Goal: Task Accomplishment & Management: Manage account settings

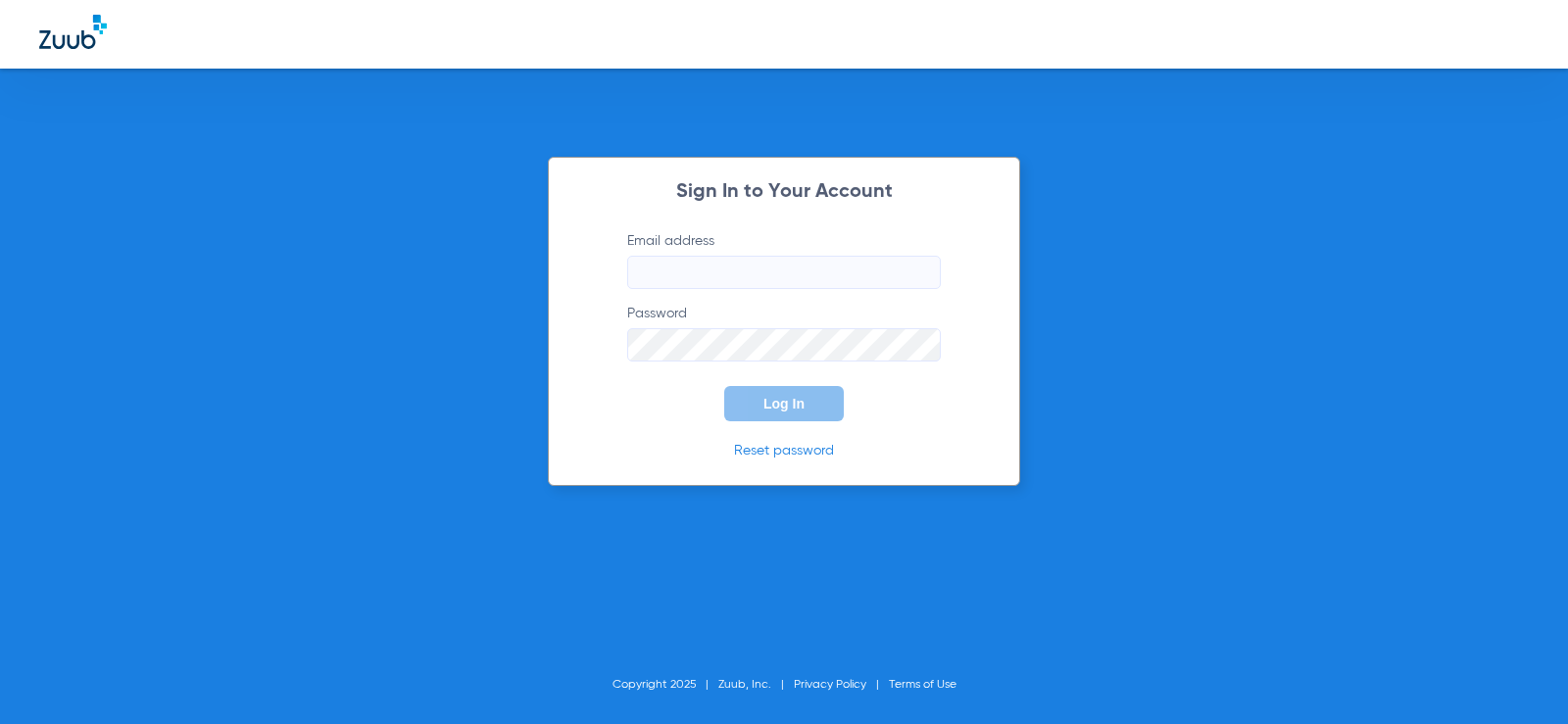
click at [761, 273] on input "Email address" at bounding box center [784, 272] width 314 height 33
click at [739, 278] on input "Email address" at bounding box center [784, 272] width 314 height 33
type input "rperfette"
click at [757, 277] on input "Email address" at bounding box center [784, 272] width 314 height 33
type input "rperfette@heartland.com"
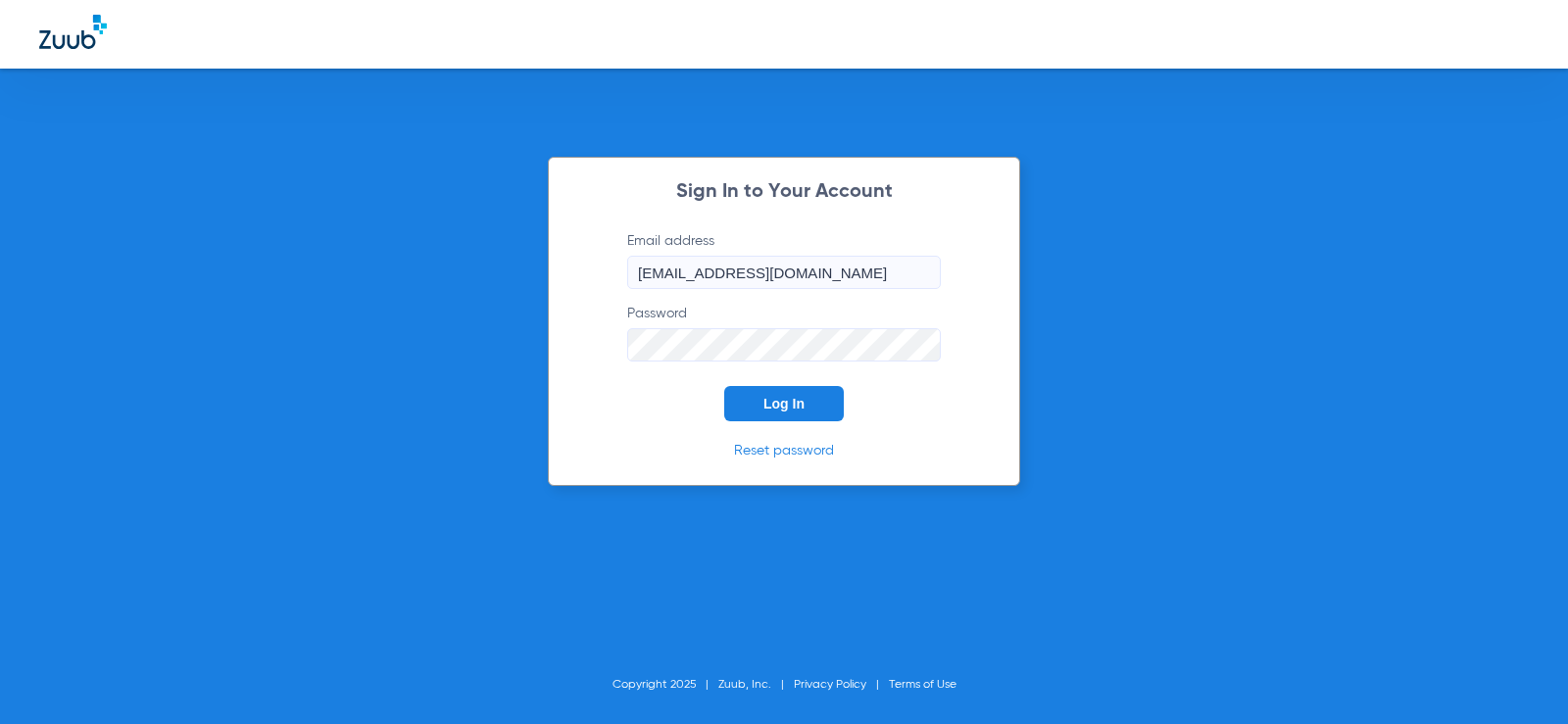
click at [724, 387] on button "Log In" at bounding box center [784, 404] width 120 height 35
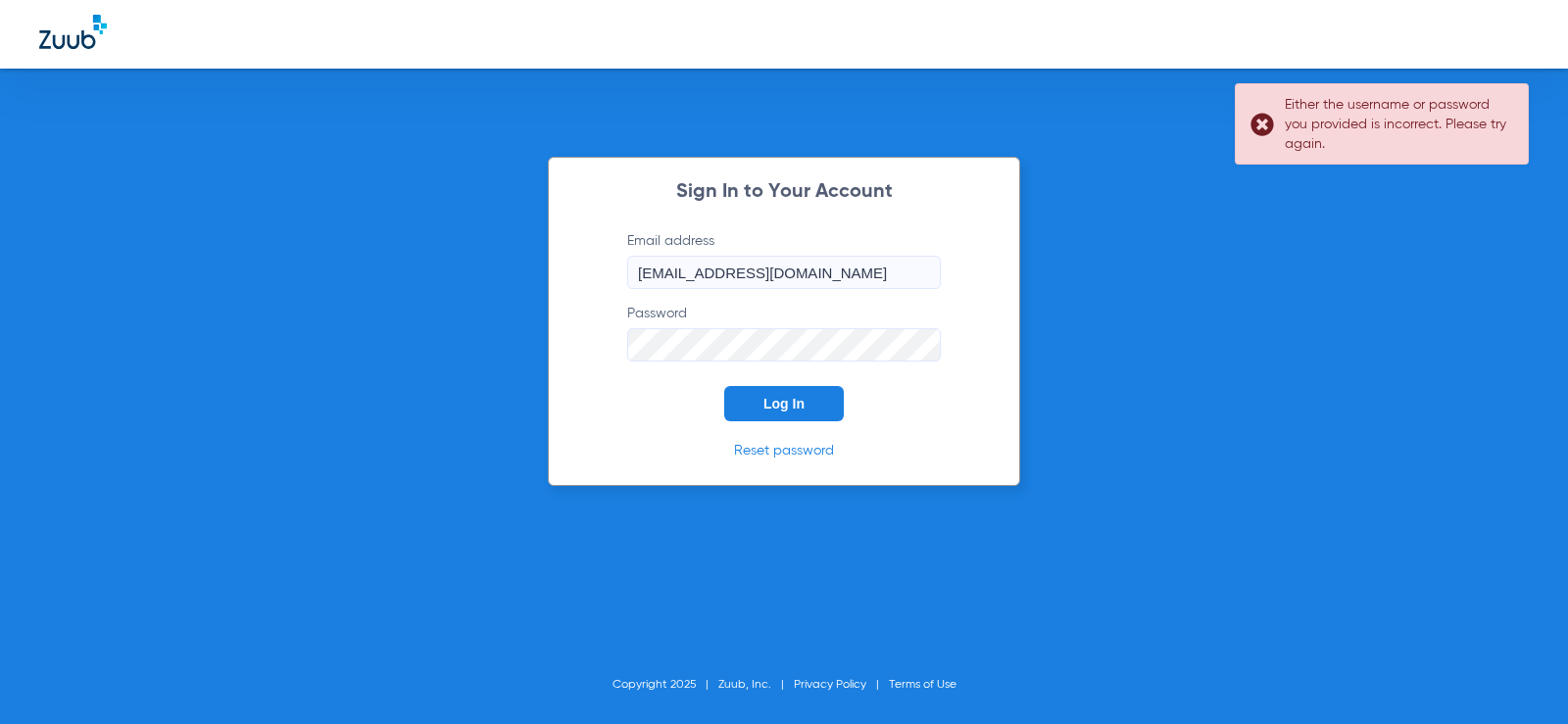
click at [398, 337] on div "Sign In to Your Account Email address rperfette@heartland.com Password Log In R…" at bounding box center [784, 362] width 1568 height 724
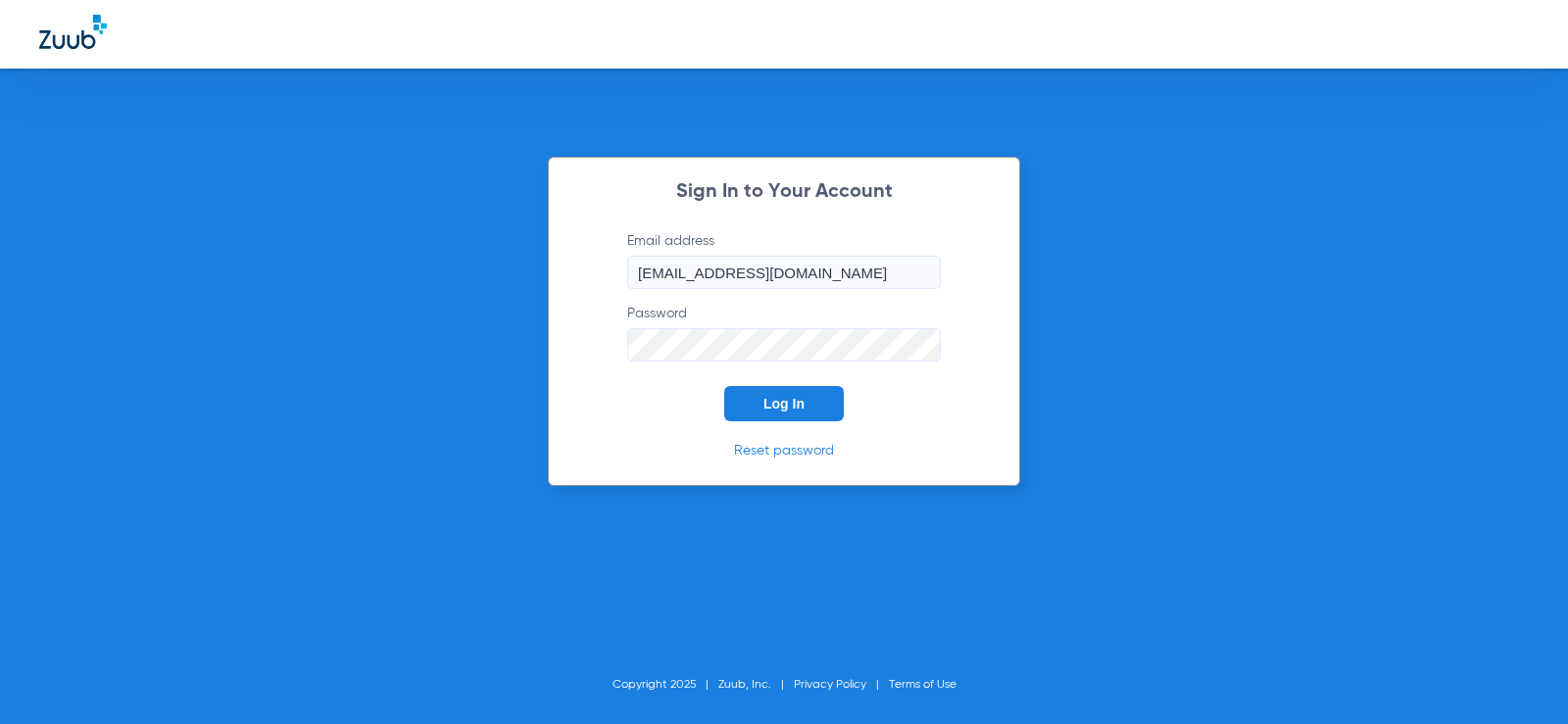
click at [724, 387] on button "Log In" at bounding box center [784, 404] width 120 height 35
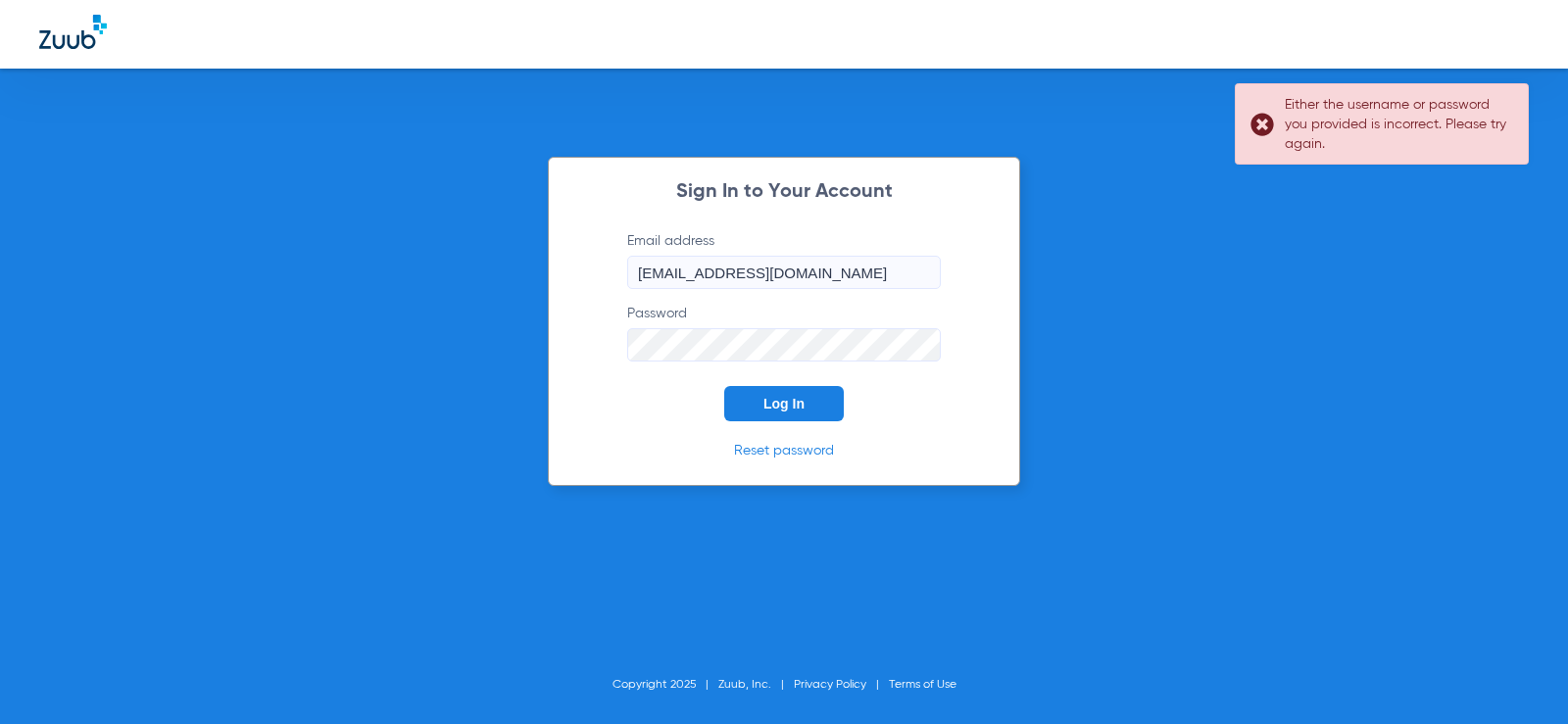
click at [762, 451] on link "Reset password" at bounding box center [784, 451] width 100 height 14
